Goal: Task Accomplishment & Management: Manage account settings

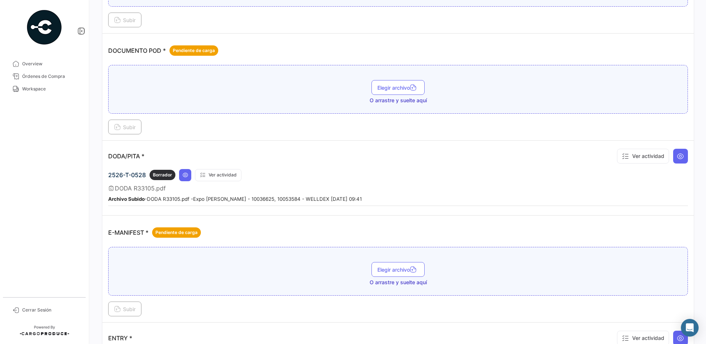
scroll to position [369, 0]
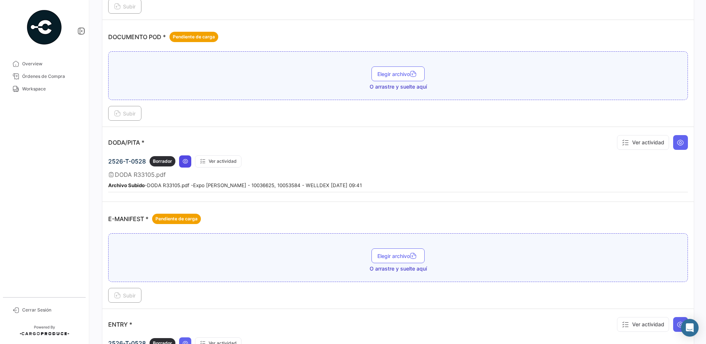
click at [182, 163] on icon at bounding box center [185, 161] width 6 height 6
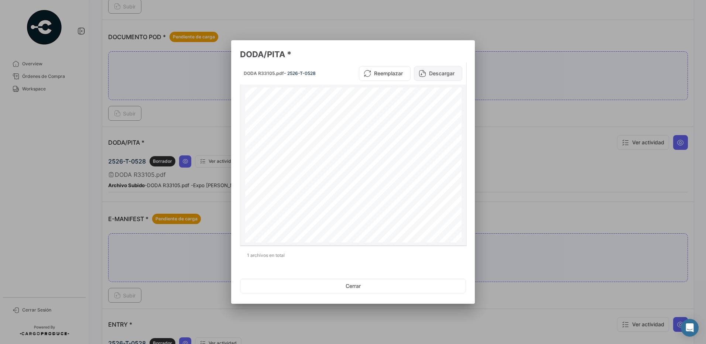
click at [434, 70] on button "Descargar" at bounding box center [438, 73] width 48 height 15
click at [355, 290] on button "Cerrar" at bounding box center [353, 286] width 226 height 15
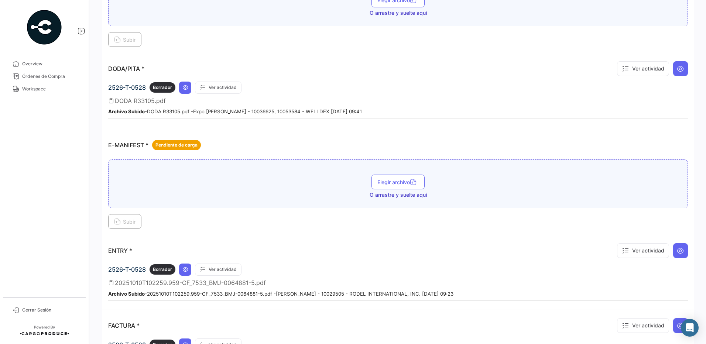
scroll to position [517, 0]
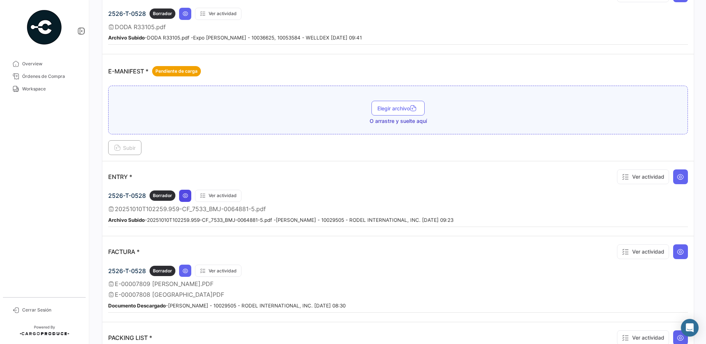
click at [185, 198] on icon at bounding box center [185, 196] width 6 height 6
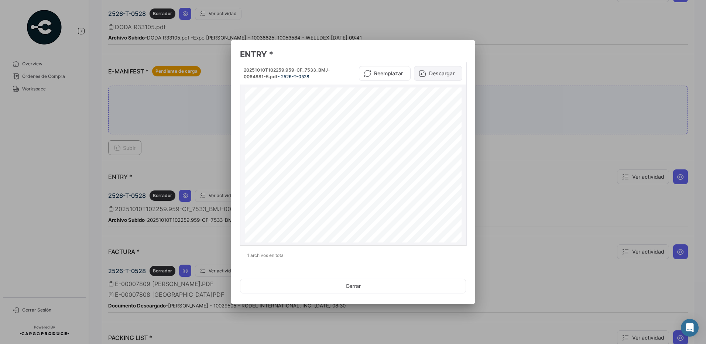
click at [437, 74] on button "Descargar" at bounding box center [438, 73] width 48 height 15
click at [353, 291] on button "Cerrar" at bounding box center [353, 286] width 226 height 15
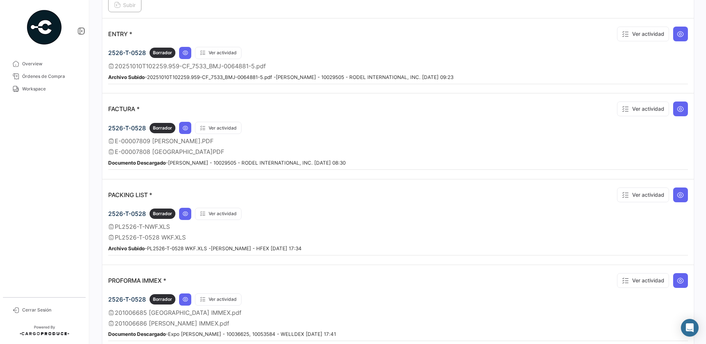
scroll to position [665, 0]
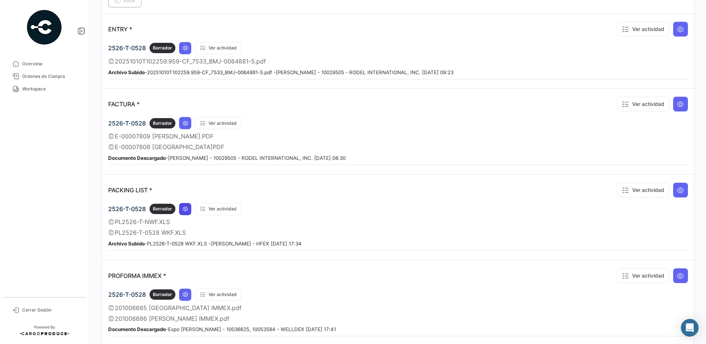
click at [186, 209] on icon at bounding box center [185, 209] width 6 height 6
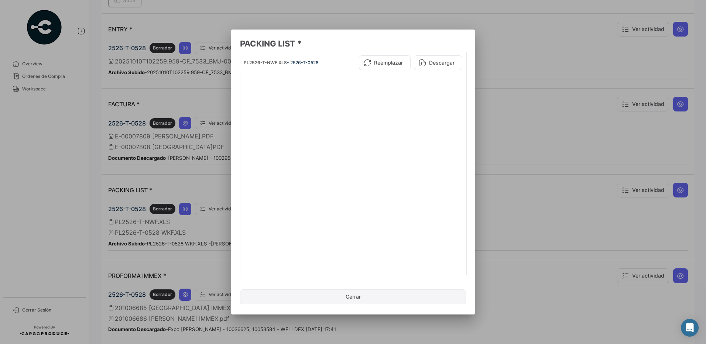
click at [343, 297] on button "Cerrar" at bounding box center [353, 297] width 226 height 15
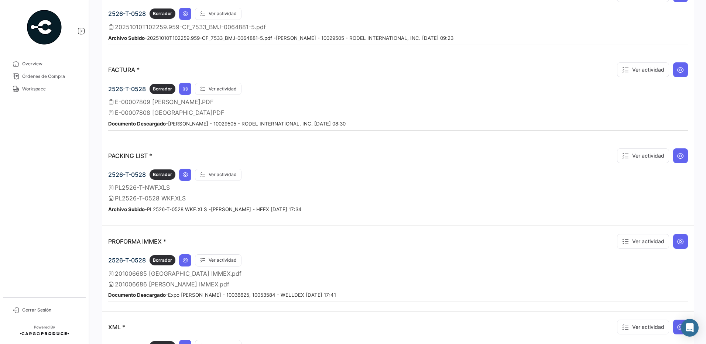
scroll to position [739, 0]
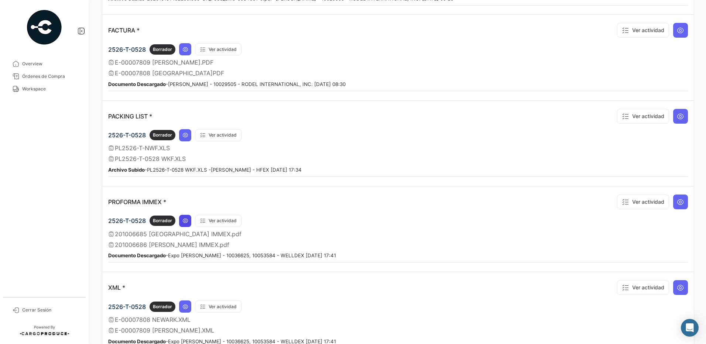
click at [185, 220] on icon at bounding box center [185, 221] width 6 height 6
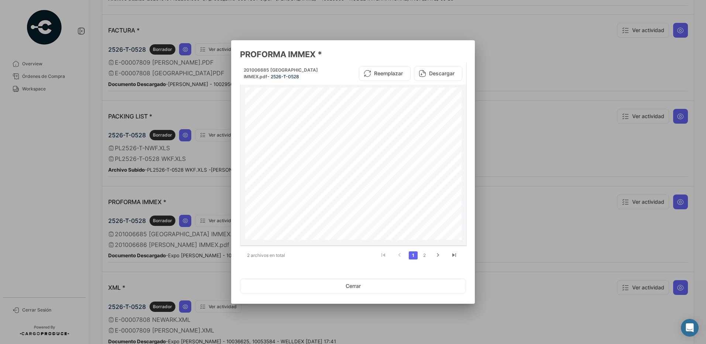
scroll to position [154, 0]
click at [436, 254] on icon "go to next page" at bounding box center [438, 256] width 10 height 9
click at [350, 284] on button "Cerrar" at bounding box center [353, 286] width 226 height 15
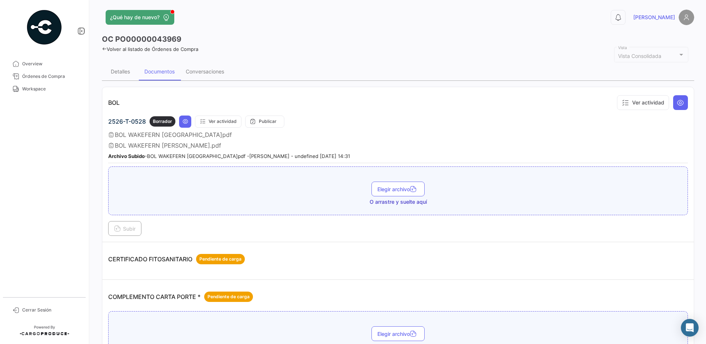
scroll to position [0, 0]
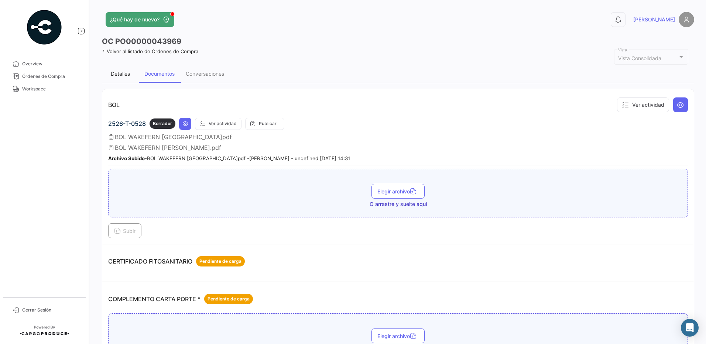
click at [113, 81] on div "Detalles" at bounding box center [120, 74] width 37 height 18
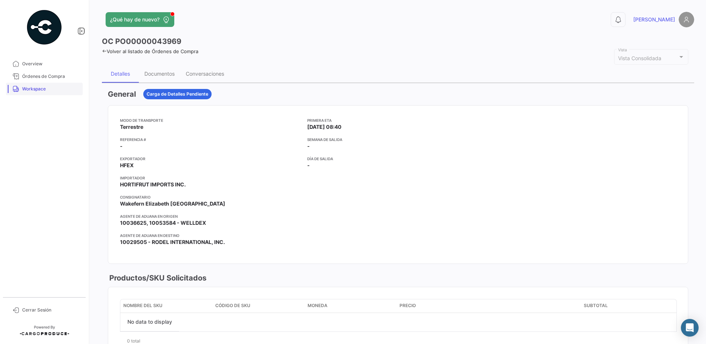
click at [35, 86] on link "Workspace" at bounding box center [44, 89] width 77 height 13
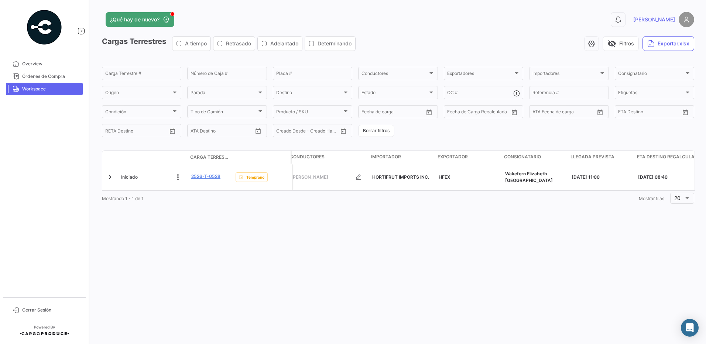
scroll to position [0, 119]
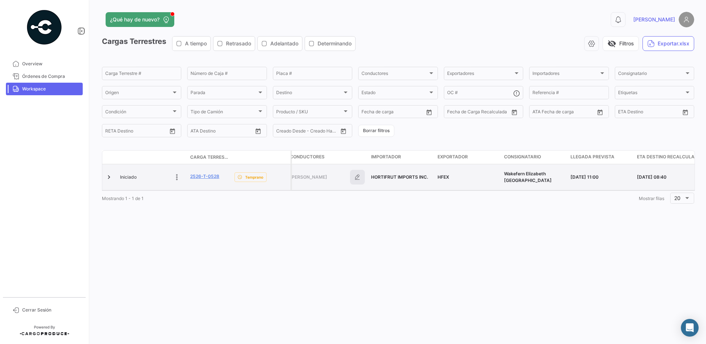
click at [357, 176] on icon "button" at bounding box center [357, 177] width 7 height 7
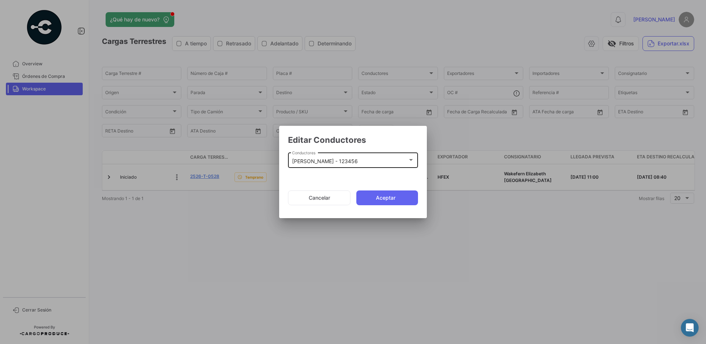
click at [393, 166] on div "[PERSON_NAME] - 123456 Conductores" at bounding box center [353, 159] width 122 height 17
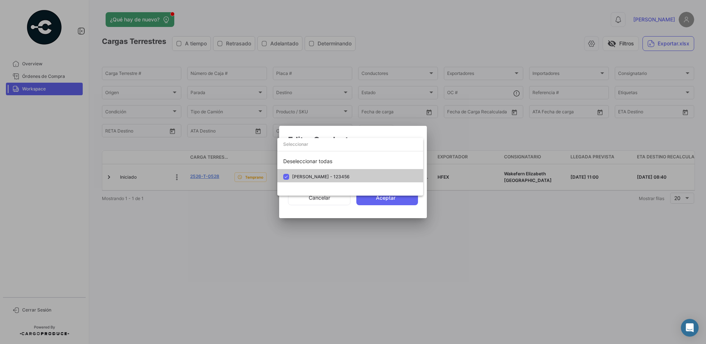
click at [305, 146] on input "dropdown search" at bounding box center [350, 144] width 146 height 13
click at [309, 208] on div at bounding box center [353, 172] width 706 height 344
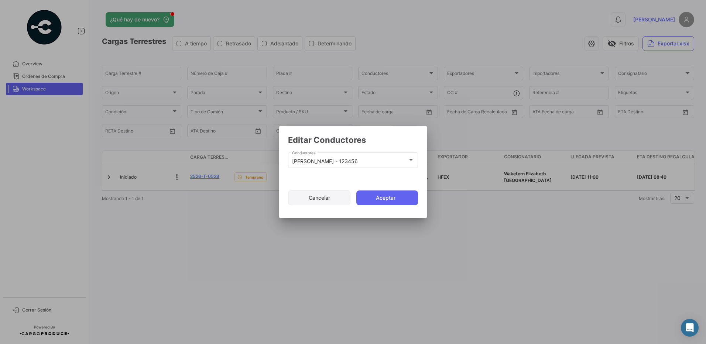
click at [312, 200] on button "Cancelar" at bounding box center [319, 198] width 62 height 15
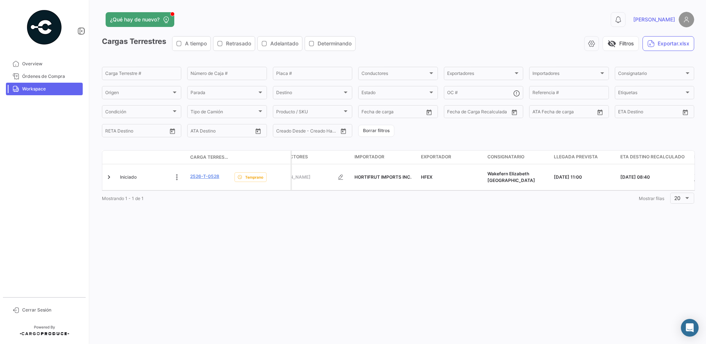
scroll to position [0, 137]
click at [687, 325] on icon "Abrir Intercom Messenger" at bounding box center [690, 328] width 8 height 10
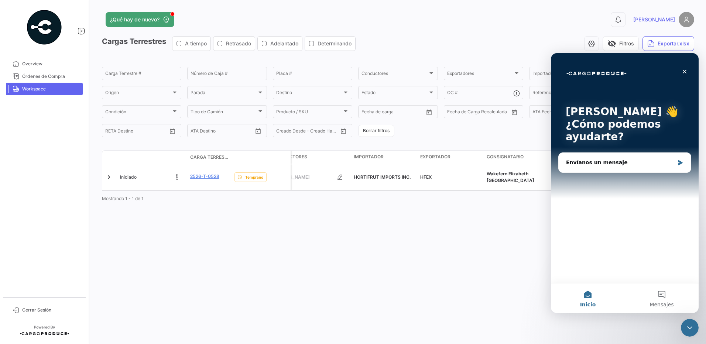
scroll to position [0, 0]
click at [591, 163] on div "Envíanos un mensaje" at bounding box center [620, 163] width 108 height 8
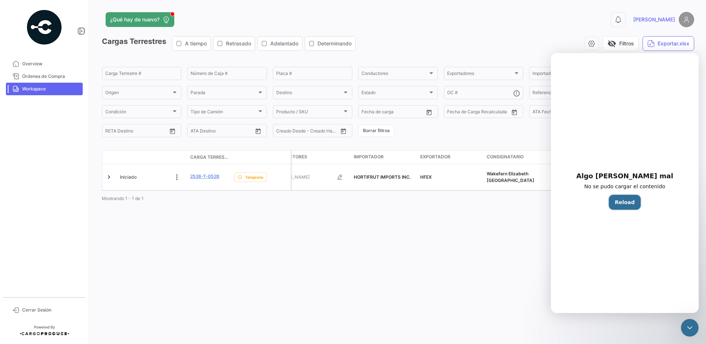
click at [615, 200] on button "Reload" at bounding box center [625, 202] width 32 height 15
click at [616, 202] on button "Reload" at bounding box center [625, 202] width 32 height 15
click at [620, 208] on button "Reload" at bounding box center [625, 202] width 32 height 15
click at [620, 202] on button "Reload" at bounding box center [625, 202] width 32 height 15
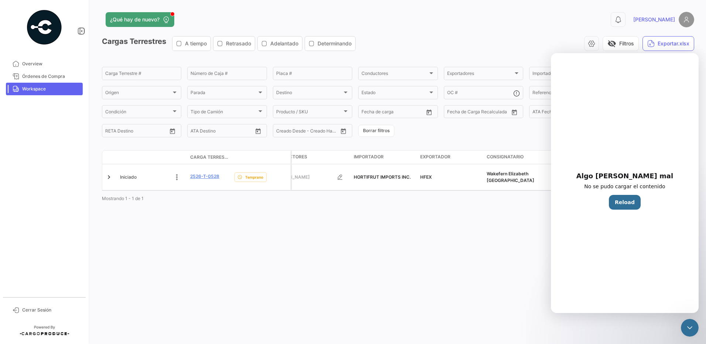
click at [610, 192] on div "Algo [PERSON_NAME] mal No se pudo cargar el contenido Reload" at bounding box center [625, 195] width 148 height 236
click at [604, 189] on p "No se pudo cargar el contenido" at bounding box center [624, 186] width 81 height 5
click at [693, 324] on div "Cerrar Intercom Messenger" at bounding box center [689, 327] width 18 height 18
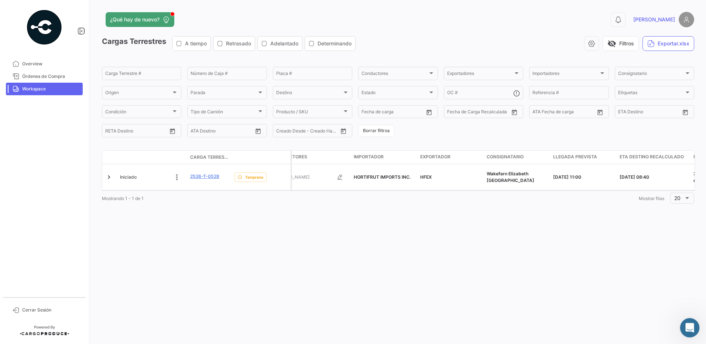
click at [693, 324] on icon "Abrir Intercom Messenger" at bounding box center [689, 327] width 12 height 12
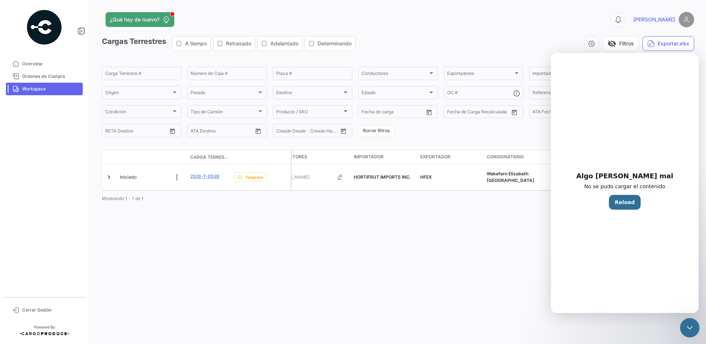
click at [693, 324] on icon "Cerrar Intercom Messenger" at bounding box center [689, 326] width 9 height 9
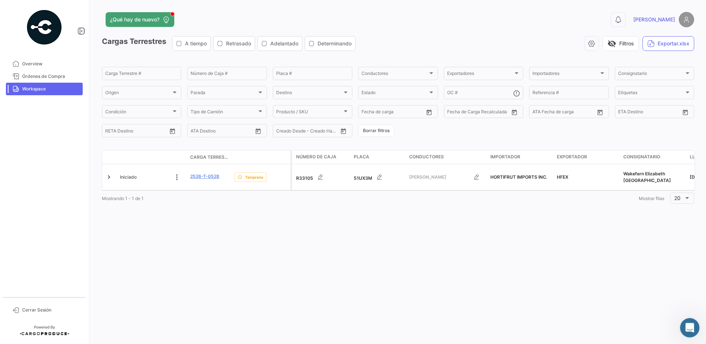
click at [686, 323] on icon "Abrir Intercom Messenger" at bounding box center [689, 327] width 12 height 12
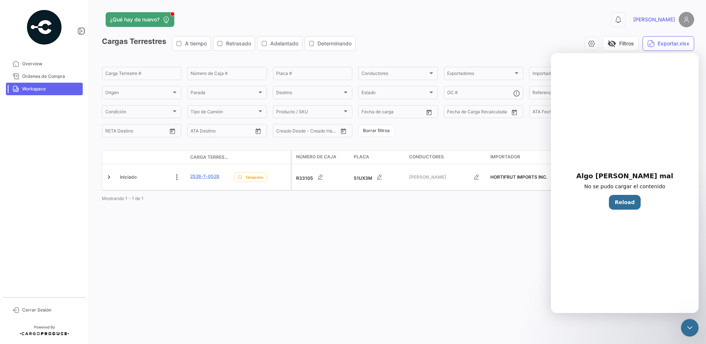
click at [625, 203] on button "Reload" at bounding box center [625, 202] width 32 height 15
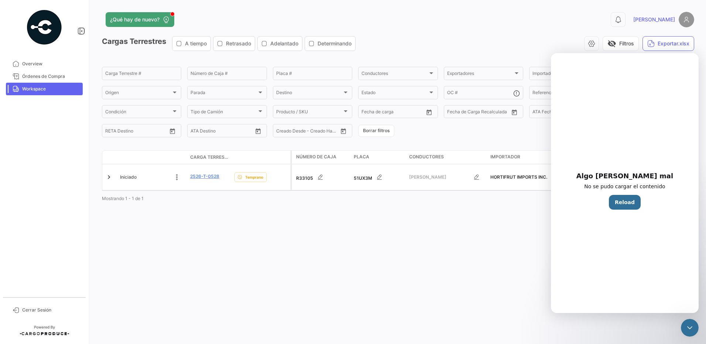
click at [625, 203] on button "Reload" at bounding box center [625, 202] width 32 height 15
